Goal: Check status: Check status

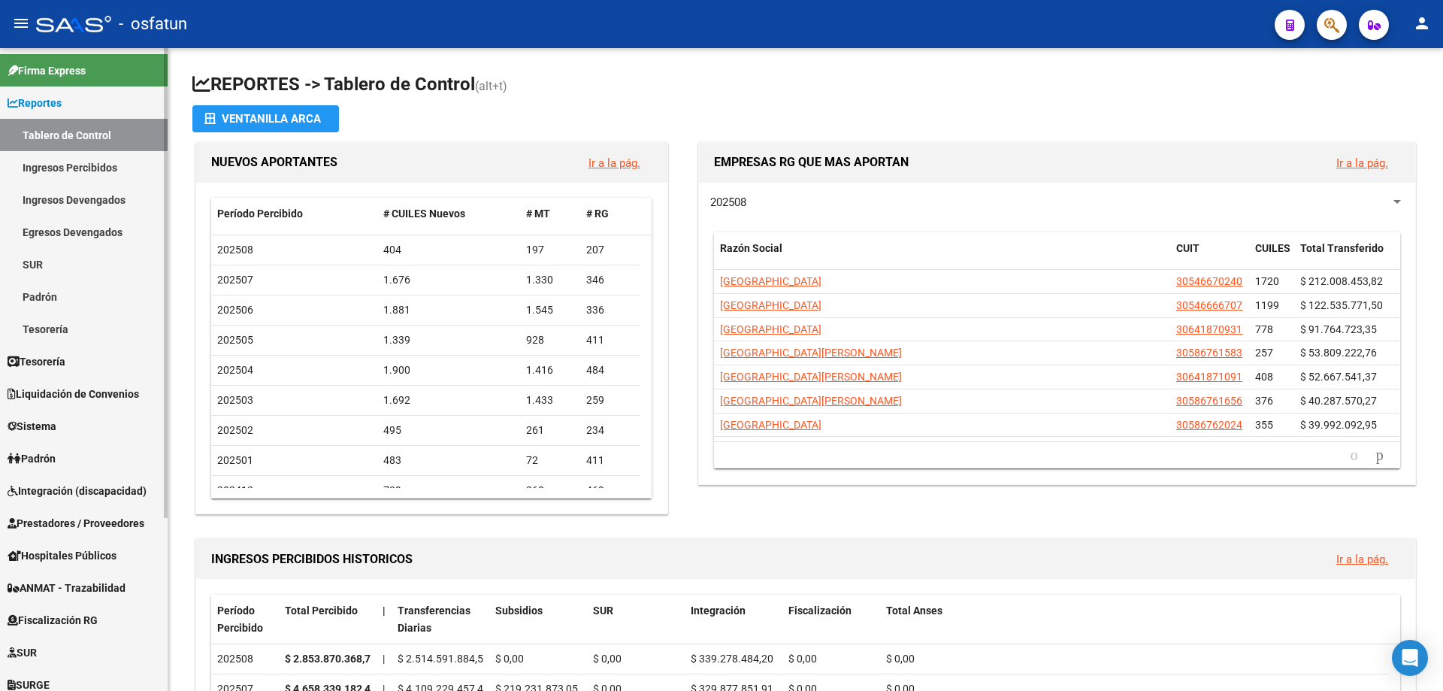
click at [61, 489] on span "Integración (discapacidad)" at bounding box center [77, 491] width 139 height 17
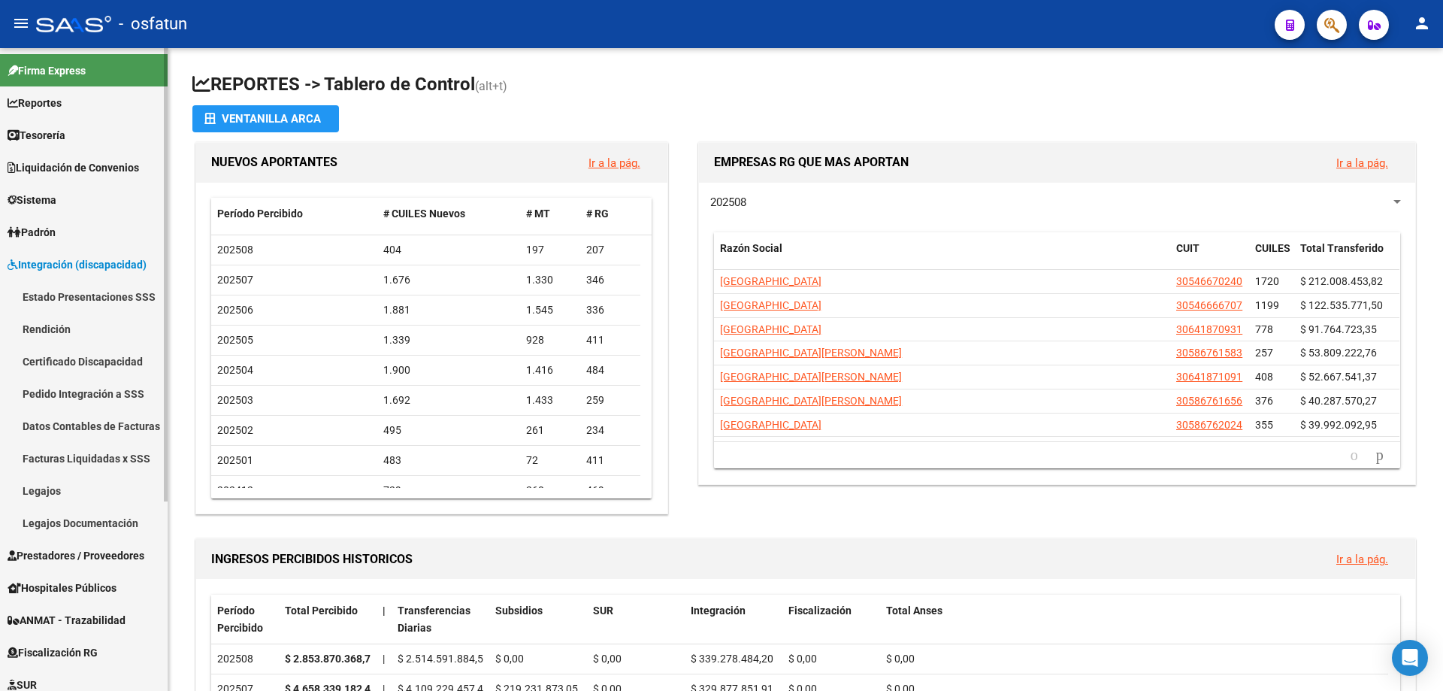
click at [62, 488] on link "Legajos" at bounding box center [84, 490] width 168 height 32
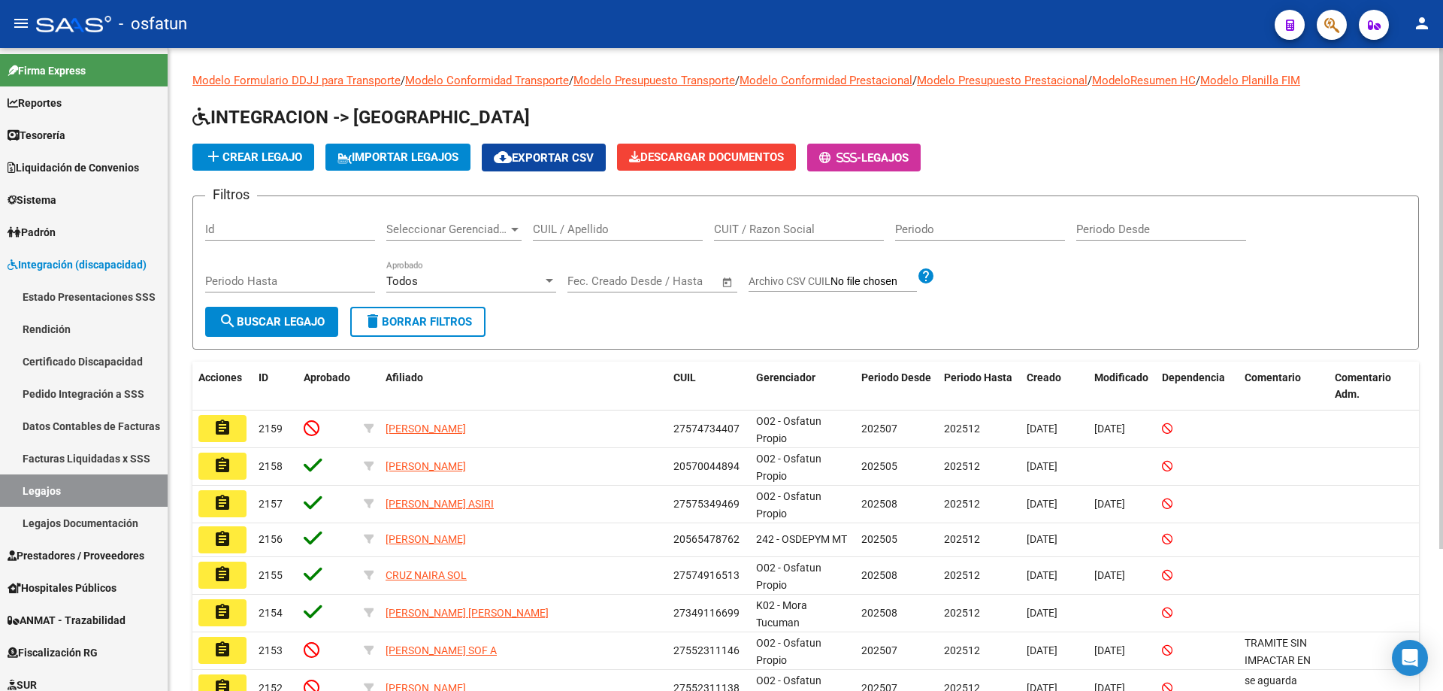
click at [783, 229] on input "CUIT / Razon Social" at bounding box center [799, 230] width 170 height 14
paste input "27392989159"
type input "27392989159"
click at [280, 320] on span "search Buscar Legajo" at bounding box center [272, 322] width 106 height 14
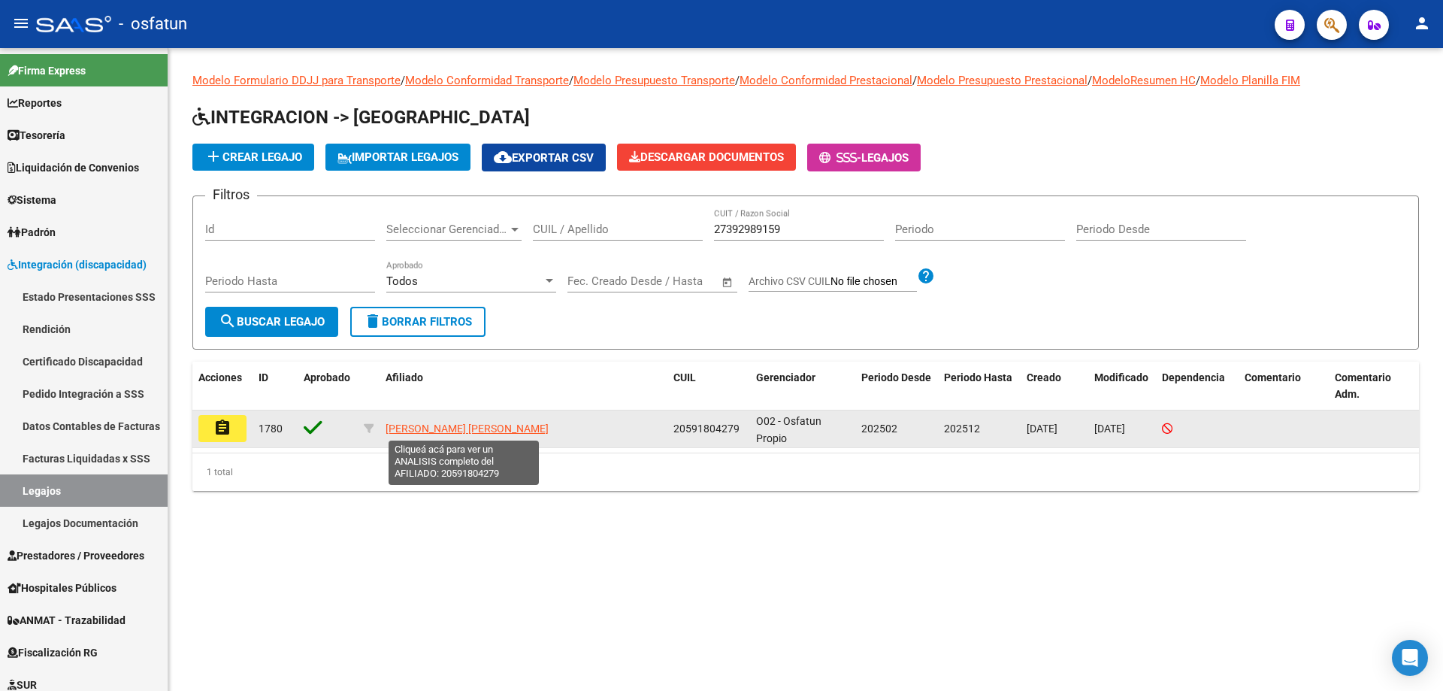
click at [445, 428] on span "[PERSON_NAME] [PERSON_NAME]" at bounding box center [467, 428] width 163 height 12
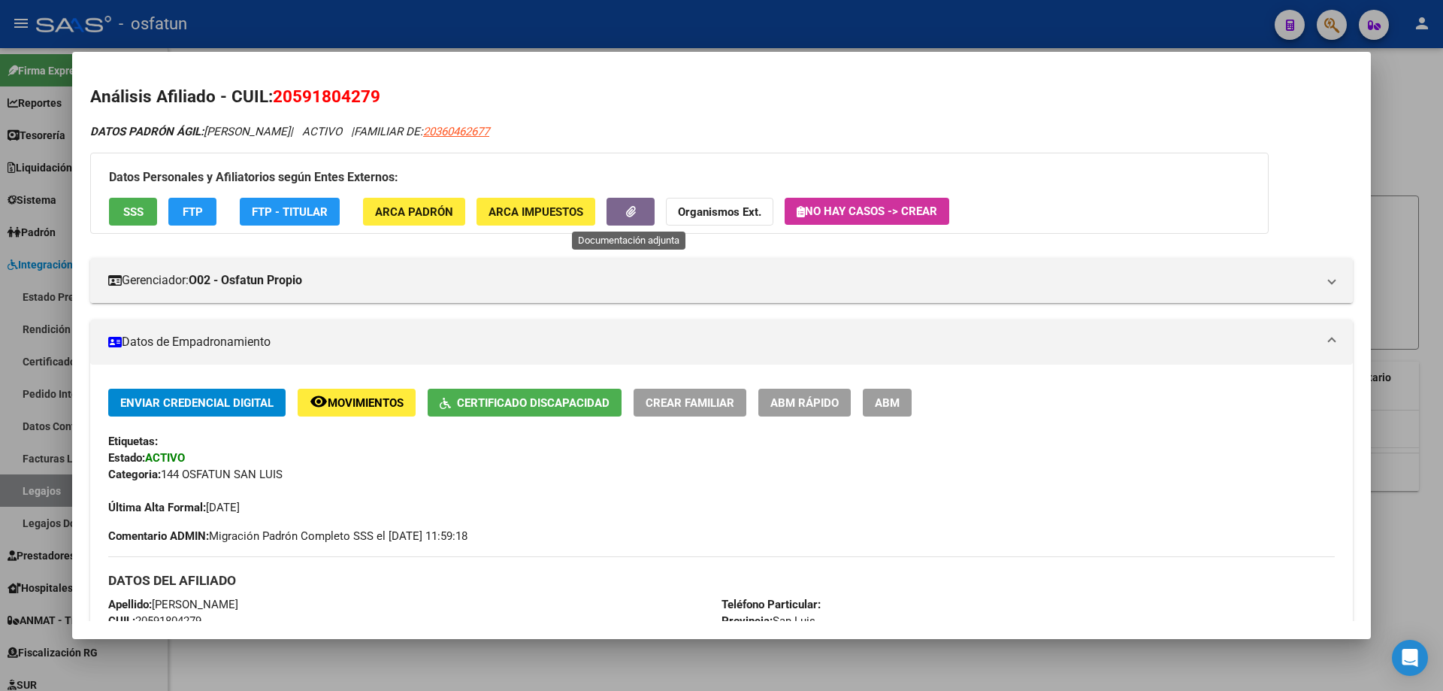
click at [634, 214] on icon "button" at bounding box center [631, 211] width 10 height 11
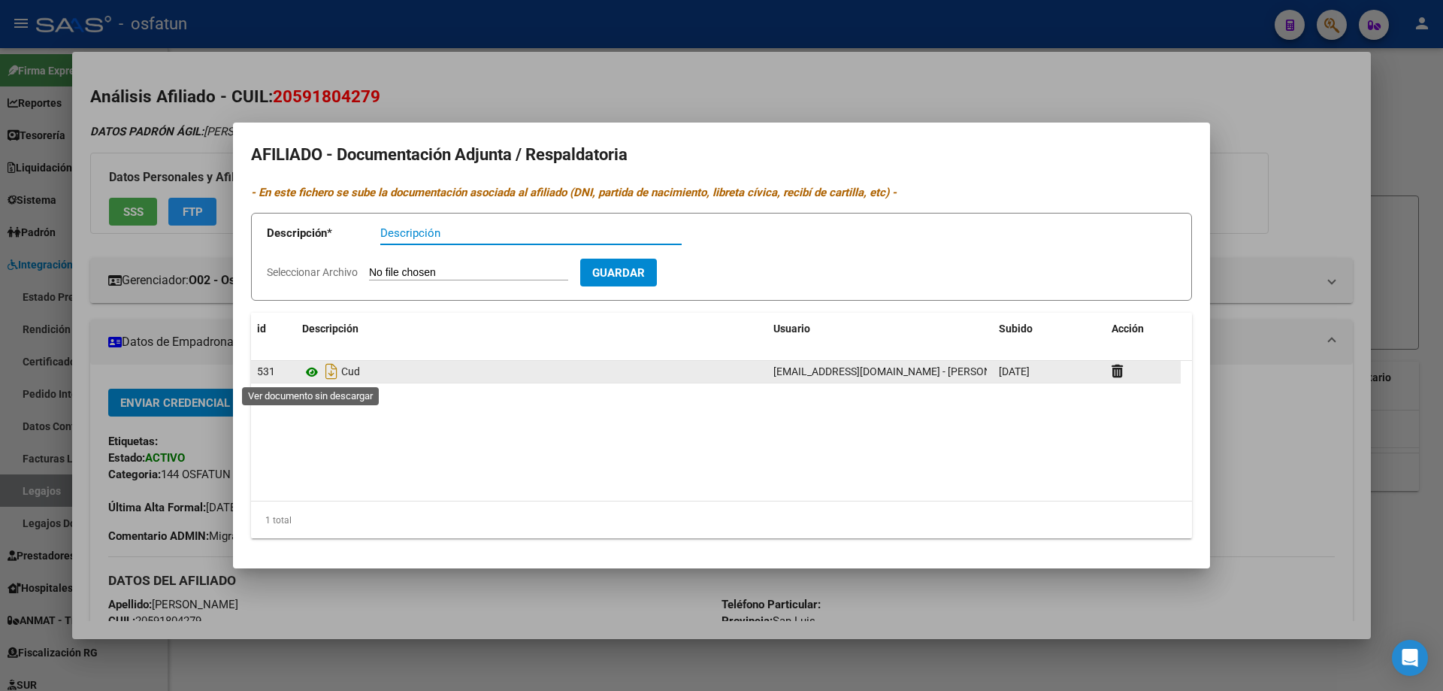
click at [310, 371] on icon at bounding box center [312, 372] width 20 height 18
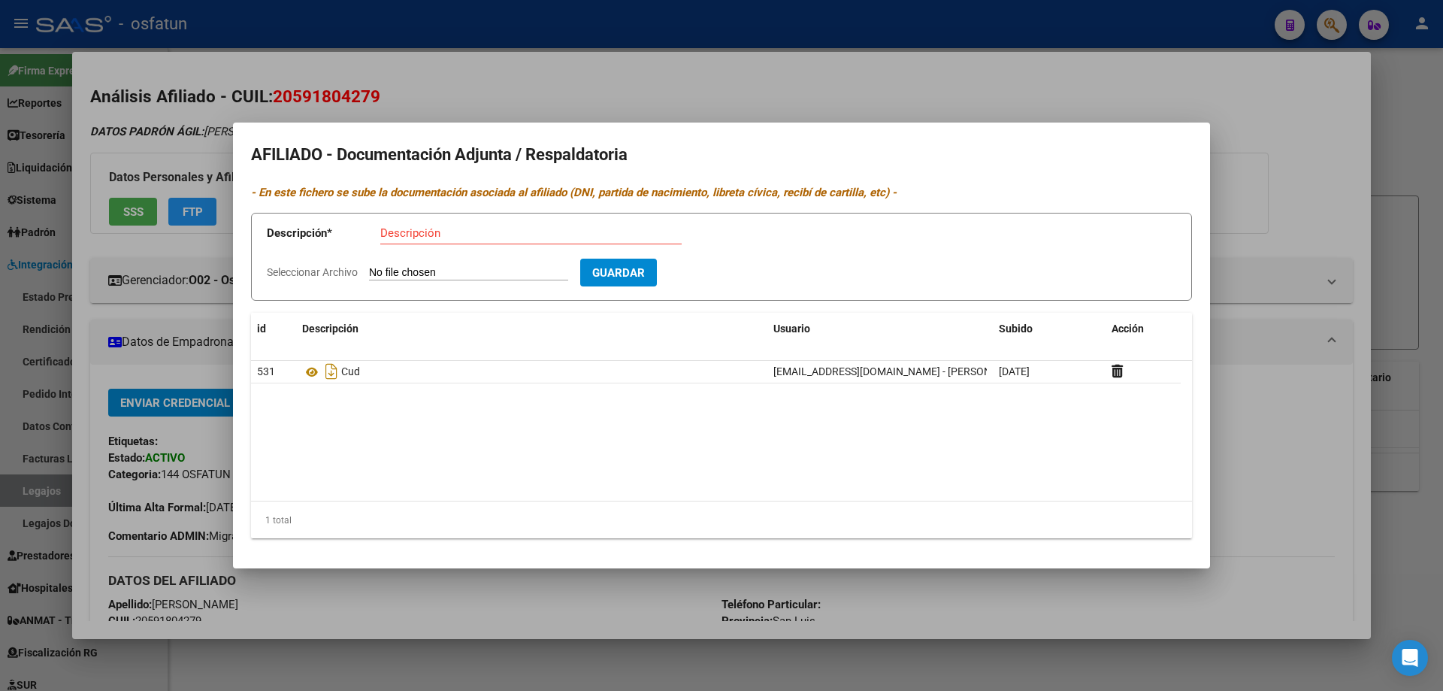
click at [1371, 127] on div at bounding box center [721, 345] width 1443 height 691
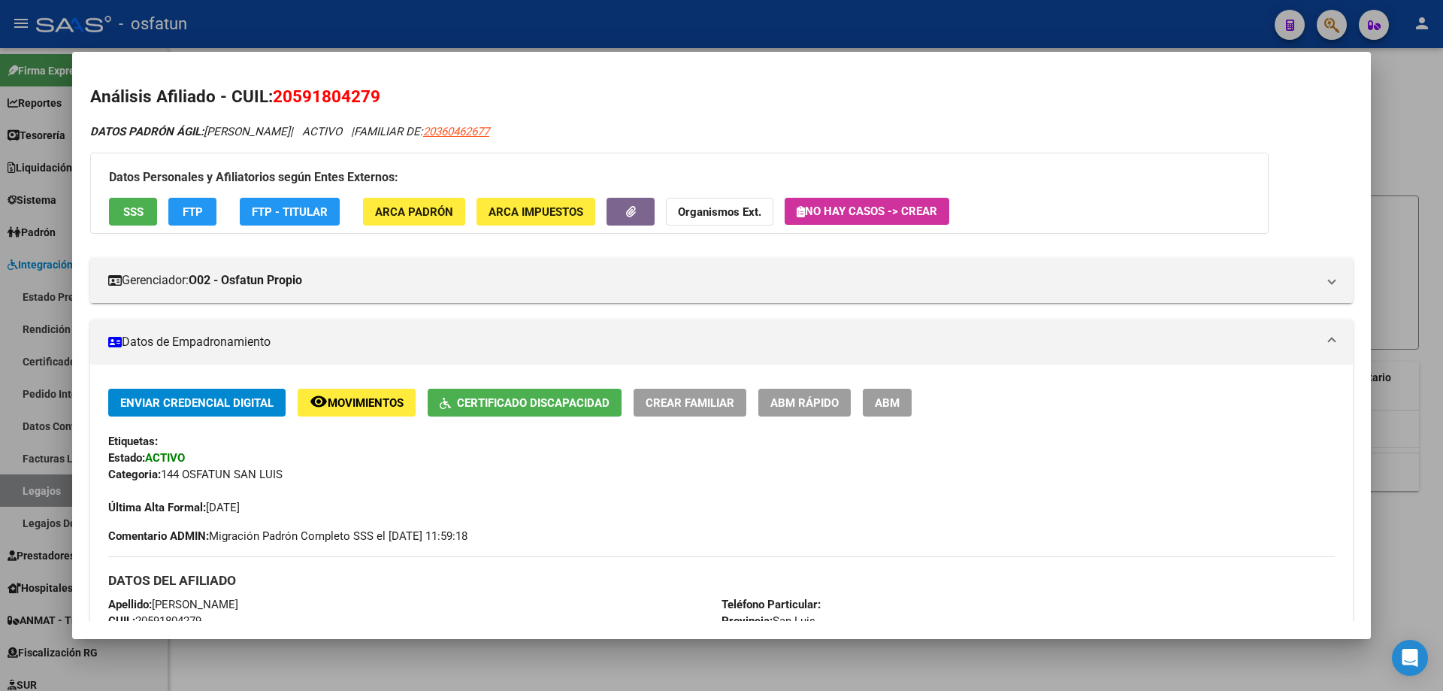
click at [1389, 134] on div at bounding box center [721, 345] width 1443 height 691
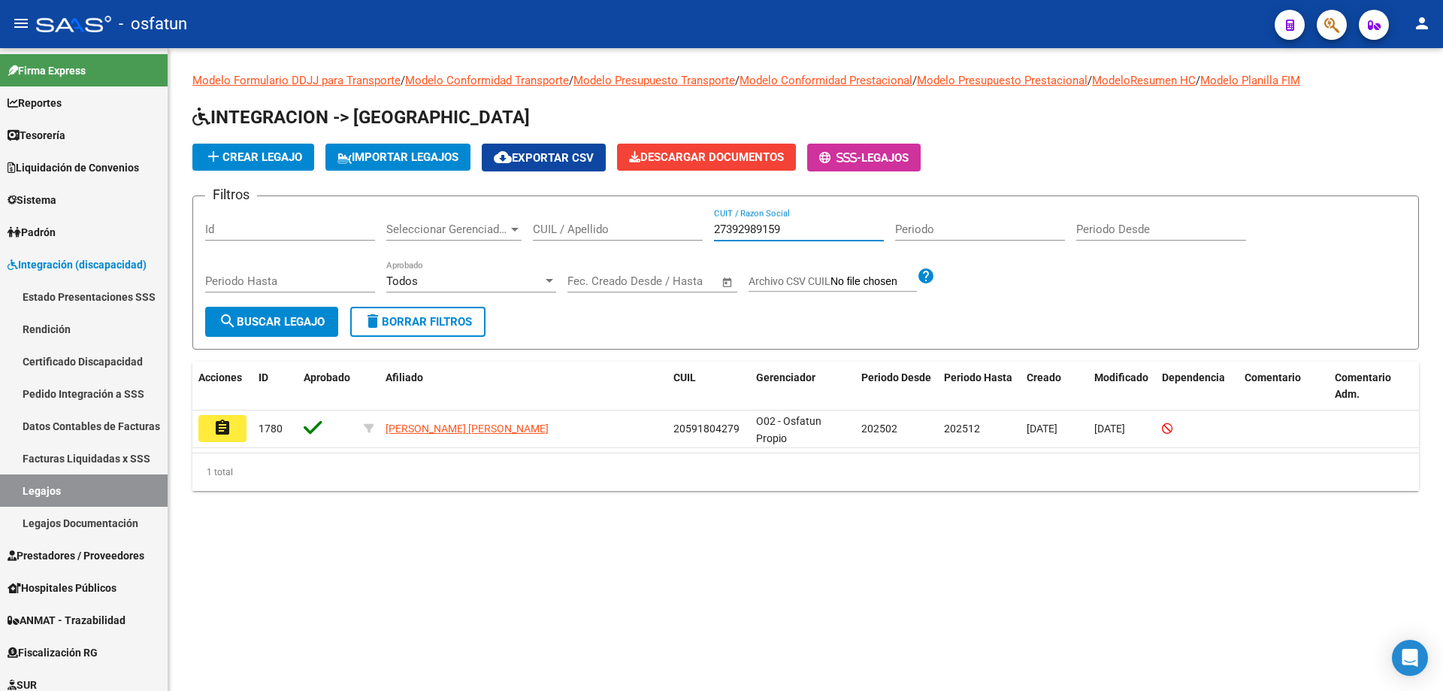
drag, startPoint x: 809, startPoint y: 233, endPoint x: 716, endPoint y: 247, distance: 94.2
click at [714, 233] on input "27392989159" at bounding box center [799, 230] width 170 height 14
click at [289, 336] on button "search Buscar Legajo" at bounding box center [271, 322] width 133 height 30
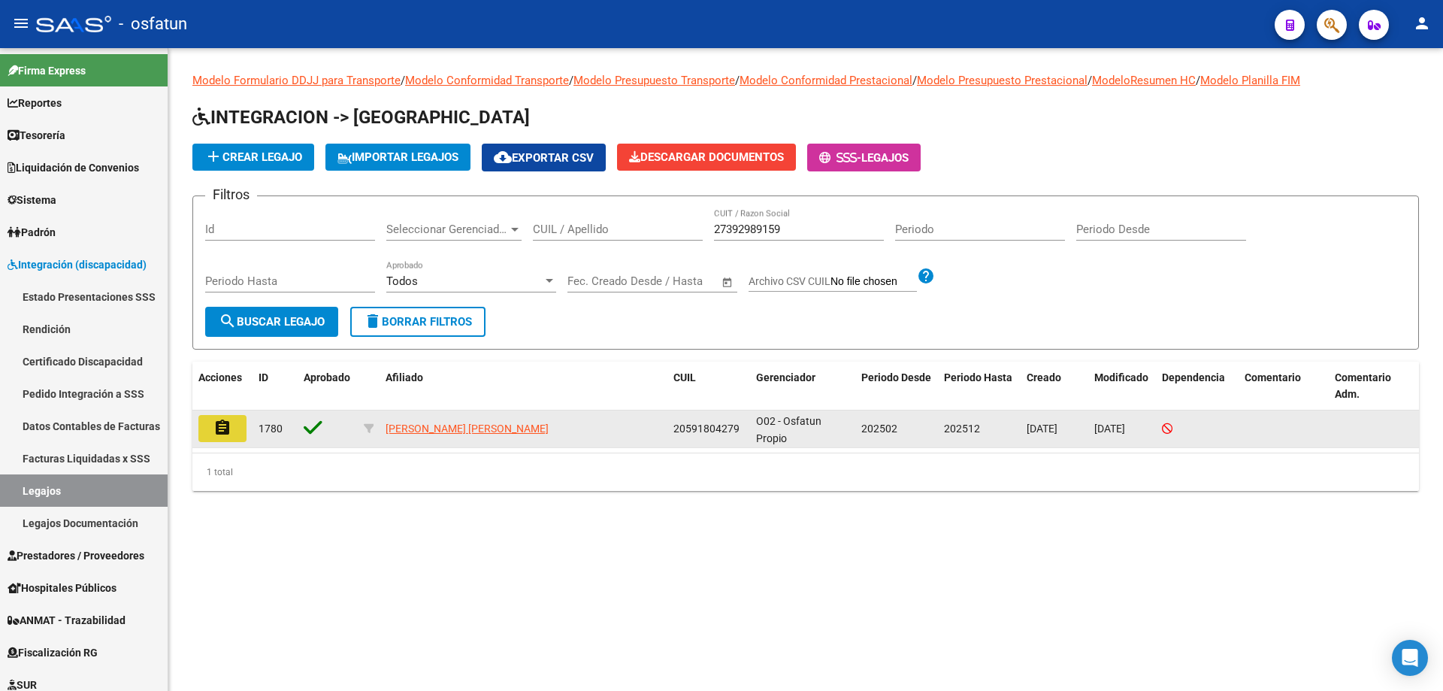
click at [223, 436] on mat-icon "assignment" at bounding box center [223, 428] width 18 height 18
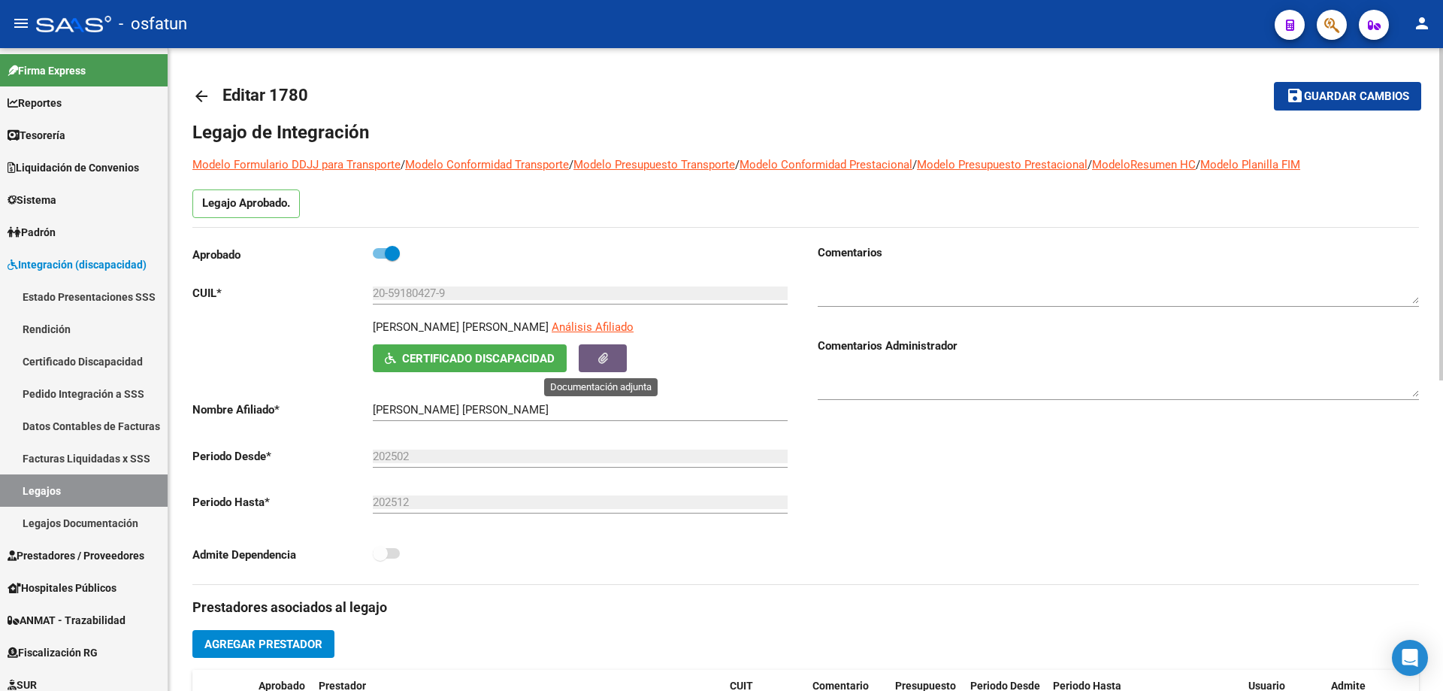
click at [610, 354] on button "button" at bounding box center [603, 358] width 48 height 28
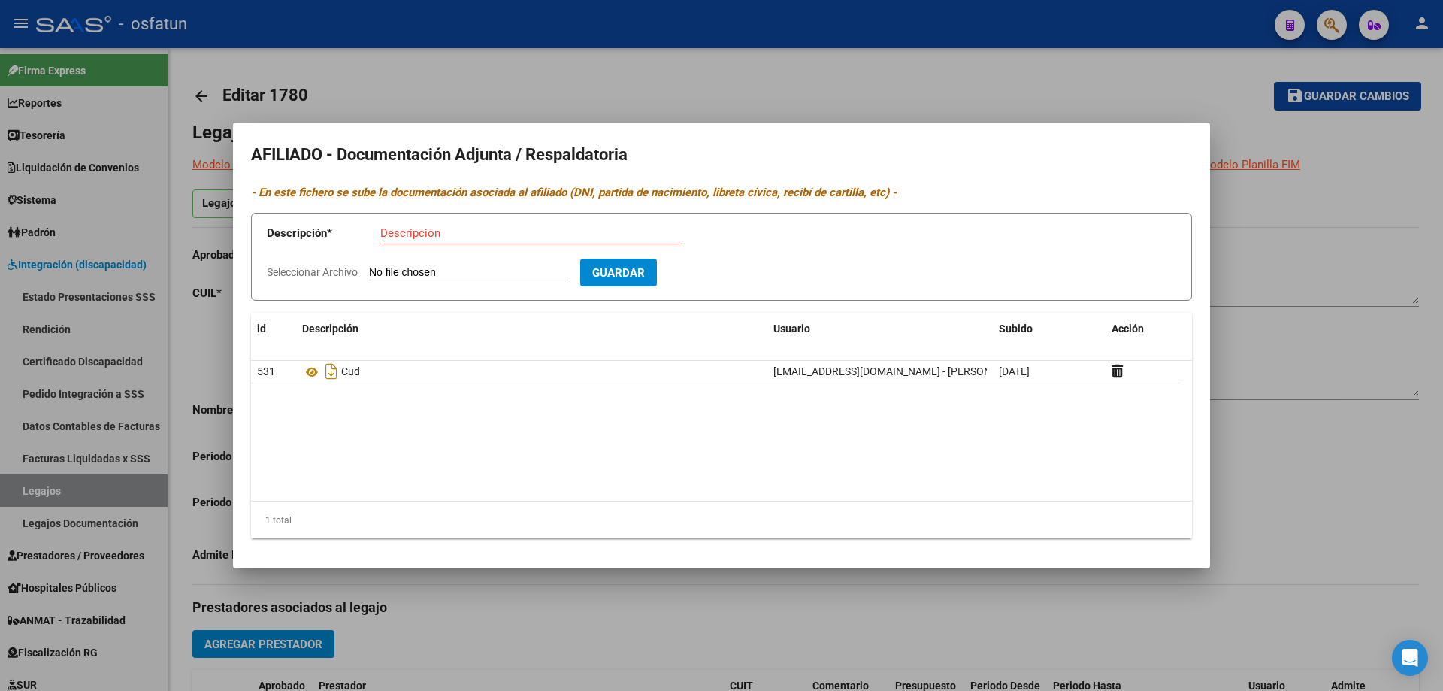
click at [1381, 229] on div at bounding box center [721, 345] width 1443 height 691
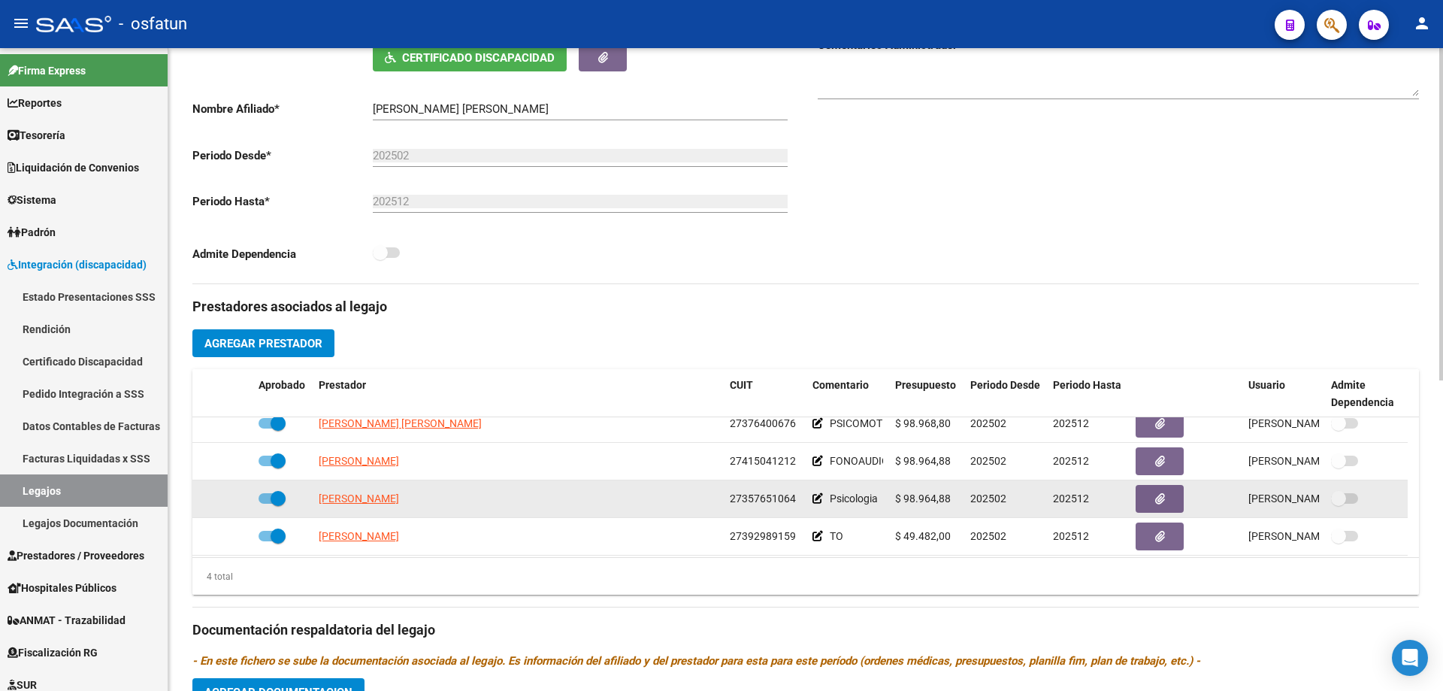
scroll to position [15, 0]
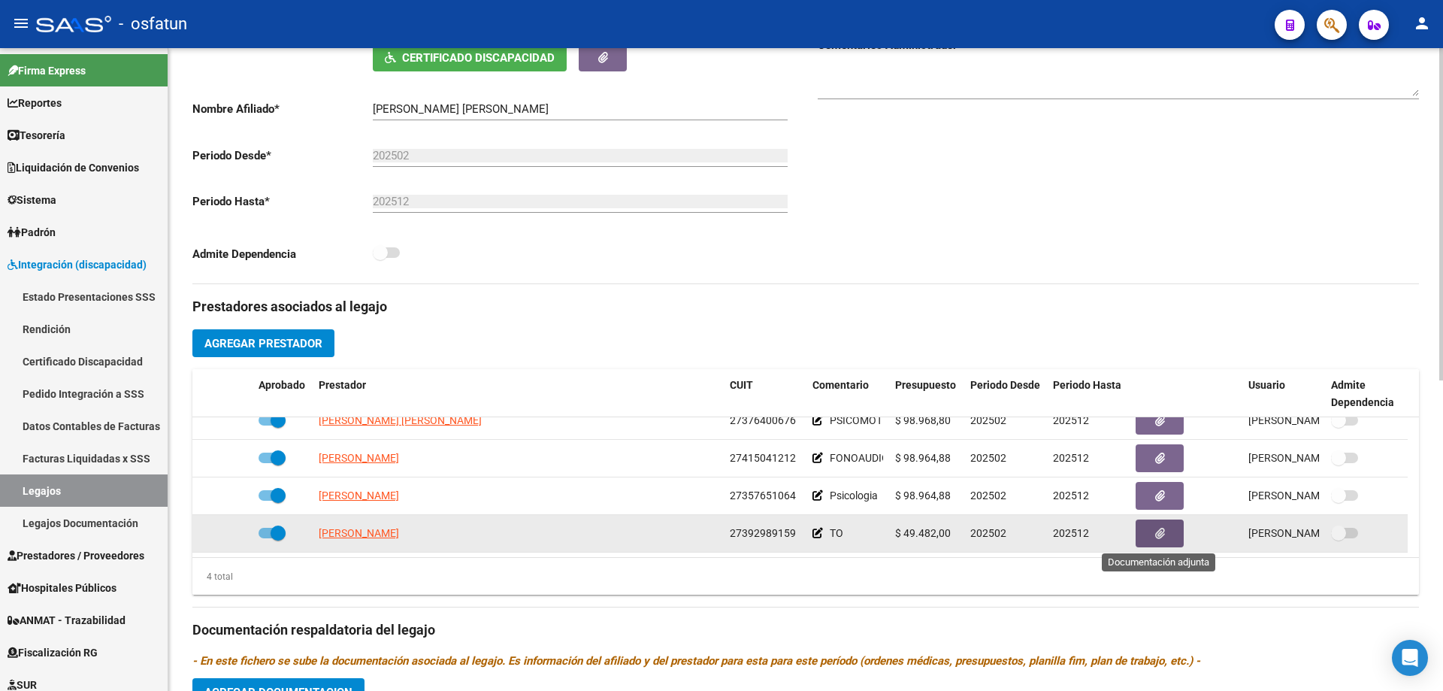
click at [1158, 533] on icon "button" at bounding box center [1160, 533] width 10 height 11
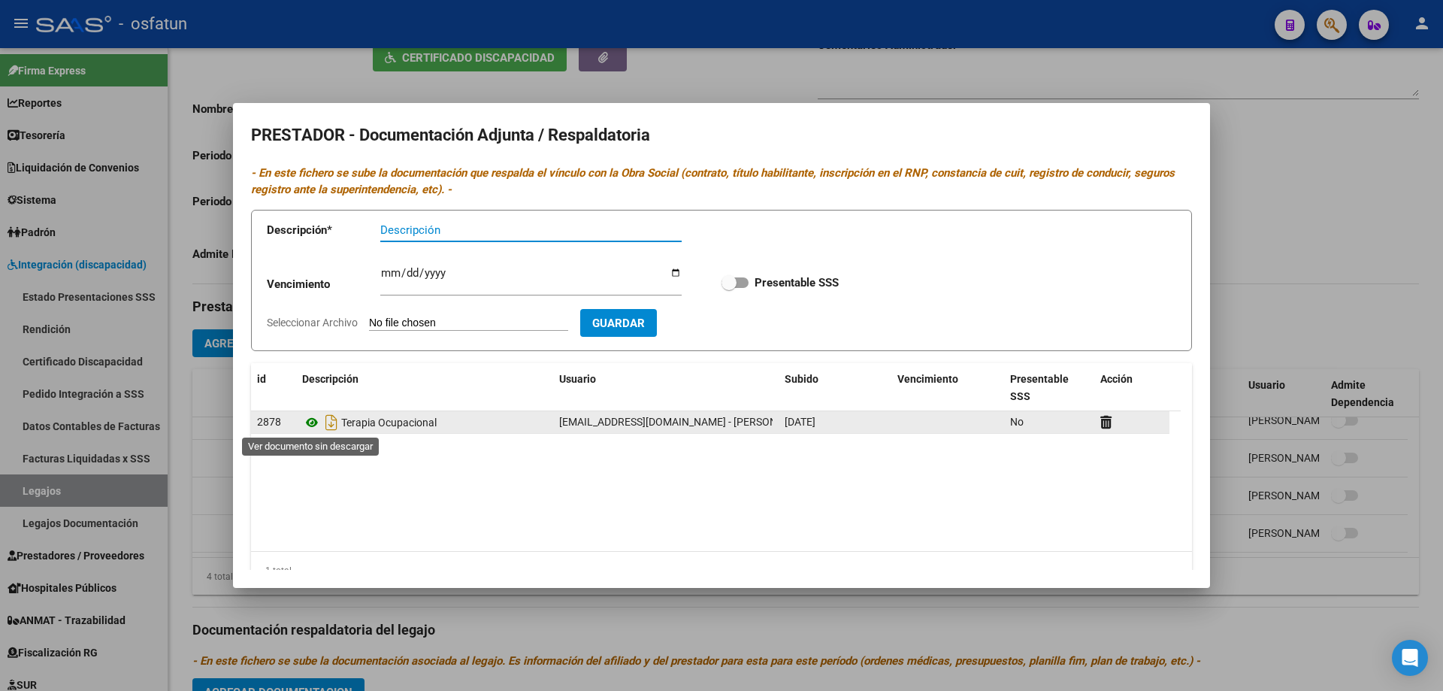
click at [310, 422] on icon at bounding box center [312, 422] width 20 height 18
